Goal: Transaction & Acquisition: Book appointment/travel/reservation

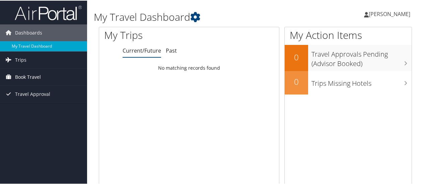
drag, startPoint x: 35, startPoint y: 76, endPoint x: 40, endPoint y: 76, distance: 5.0
click at [35, 76] on span "Book Travel" at bounding box center [28, 76] width 26 height 17
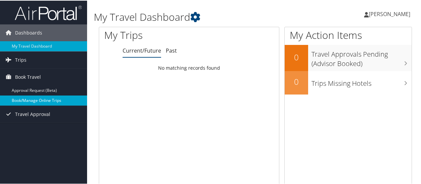
click at [31, 98] on link "Book/Manage Online Trips" at bounding box center [43, 100] width 87 height 10
